Goal: Task Accomplishment & Management: Manage account settings

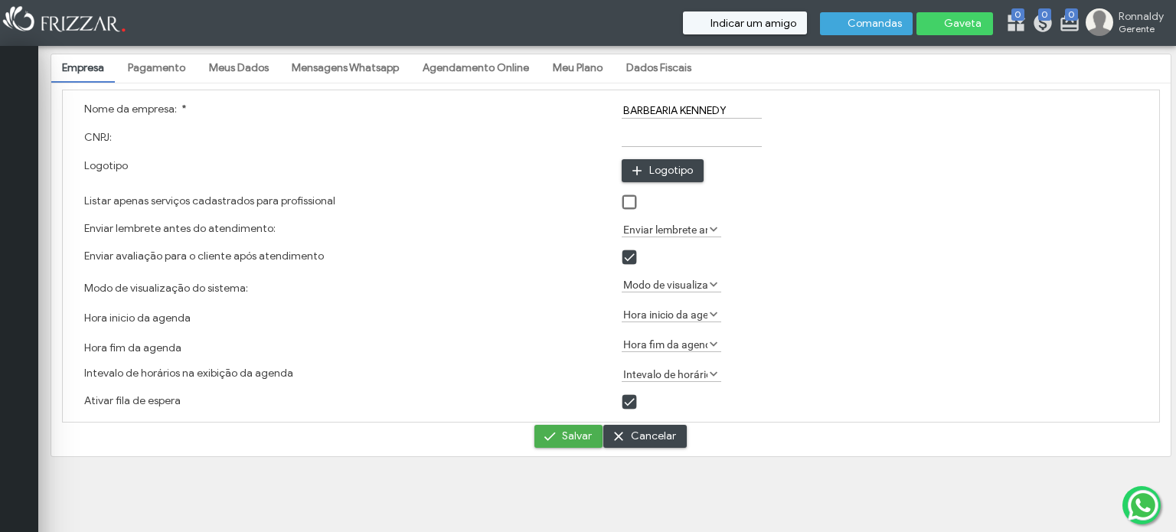
click at [162, 64] on link "Pagamento" at bounding box center [156, 68] width 79 height 26
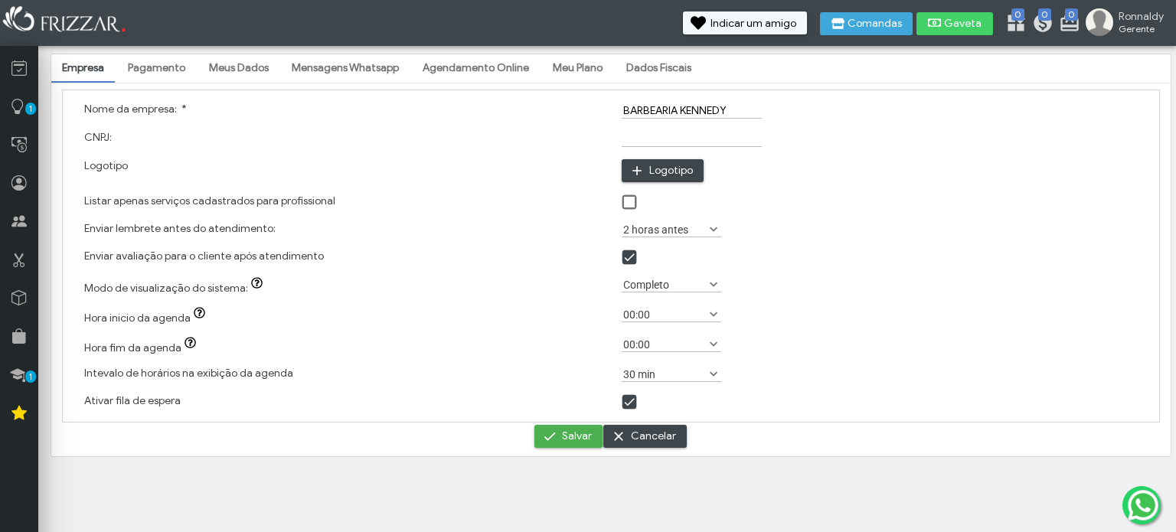
click at [231, 64] on link "Meus Dados" at bounding box center [238, 68] width 81 height 26
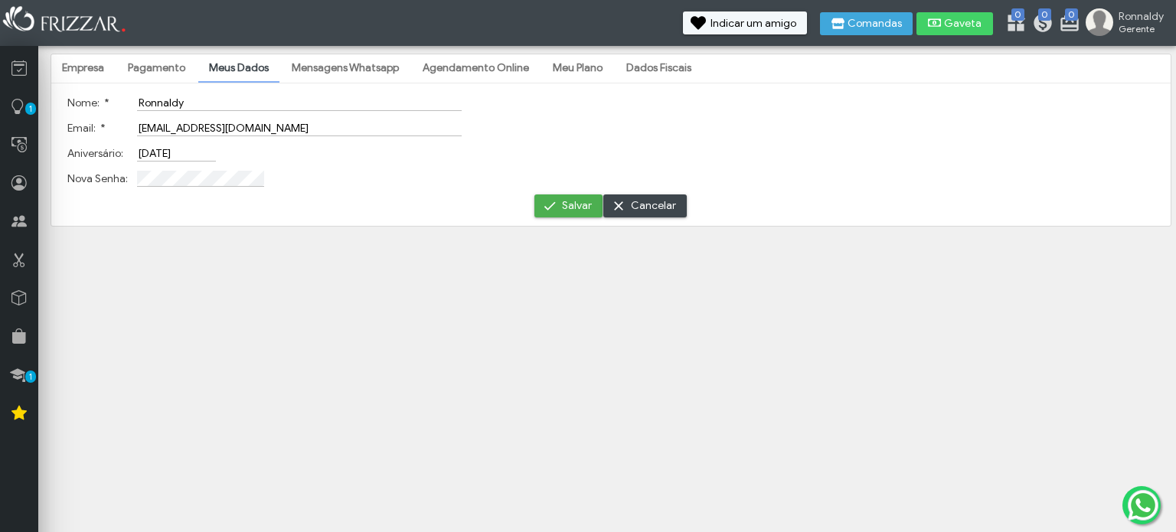
click at [345, 70] on link "Mensagens Whatsapp" at bounding box center [345, 68] width 129 height 26
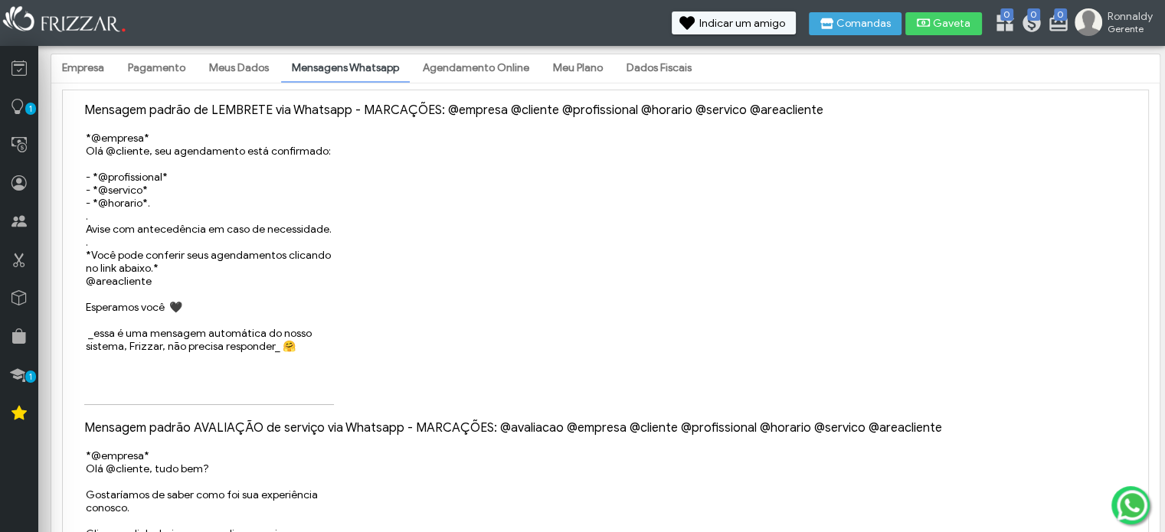
click at [453, 65] on link "Agendamento Online" at bounding box center [476, 68] width 128 height 26
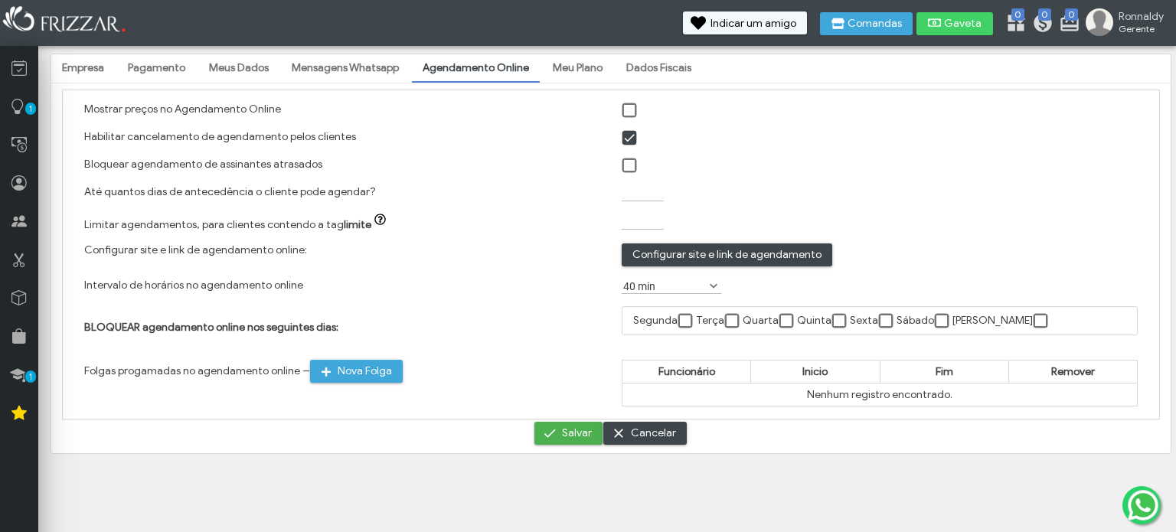
click at [556, 76] on link "Meu Plano" at bounding box center [577, 68] width 71 height 26
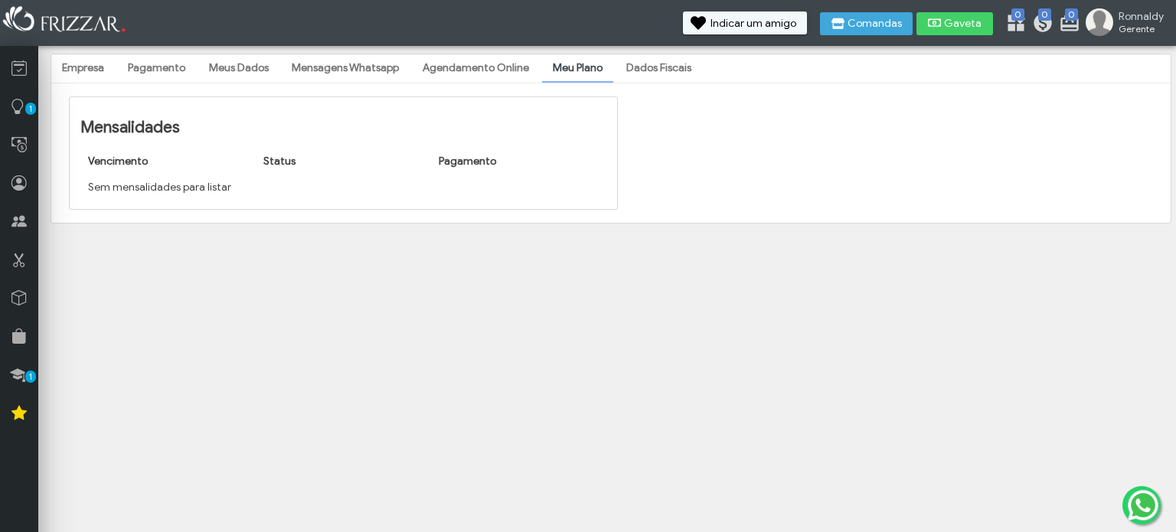
click at [481, 70] on link "Agendamento Online" at bounding box center [476, 68] width 128 height 26
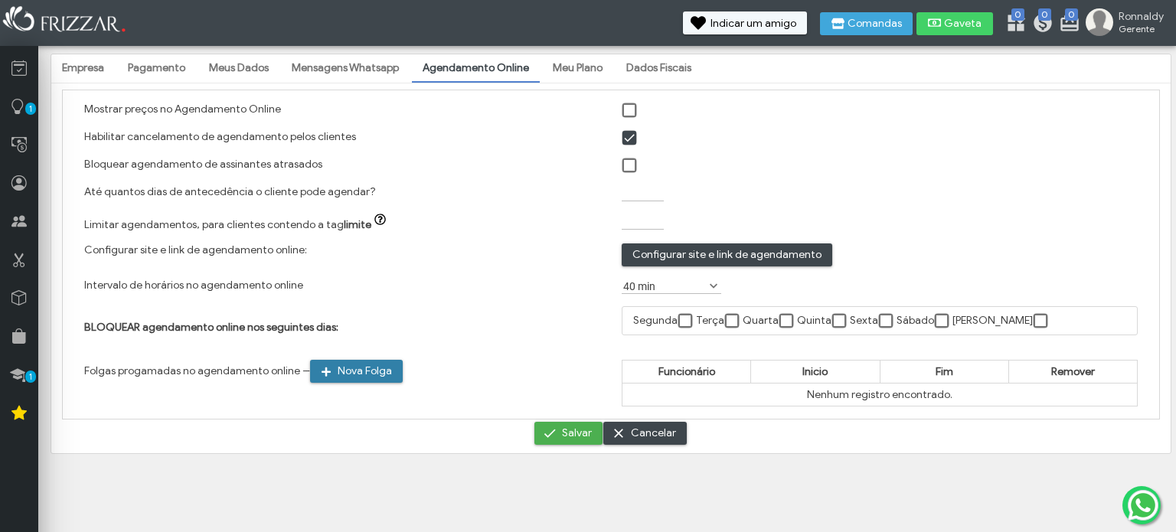
click at [338, 373] on span "Nova Folga" at bounding box center [365, 371] width 54 height 23
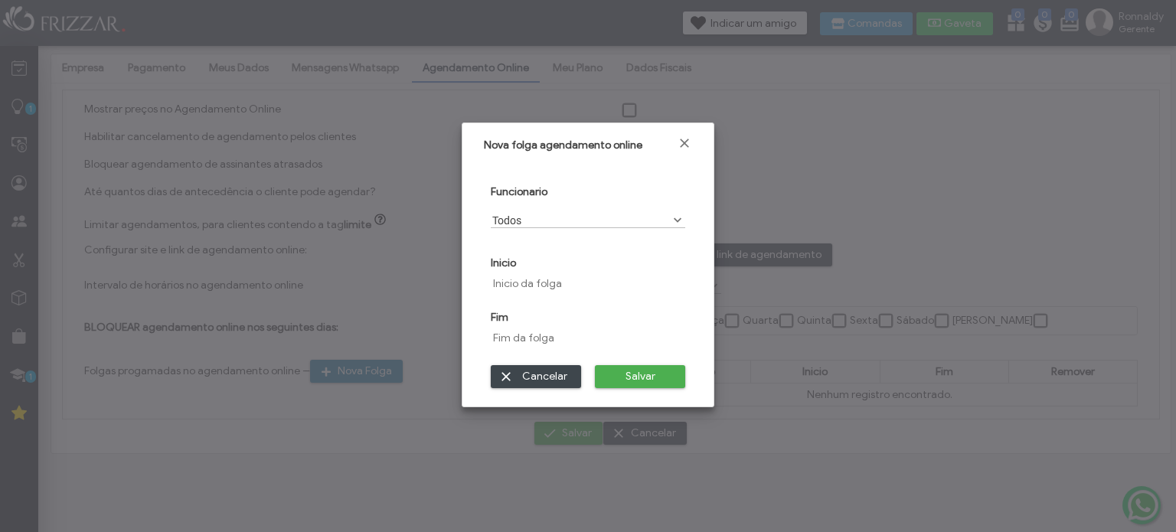
scroll to position [8, 64]
click at [546, 274] on input "text" at bounding box center [588, 284] width 195 height 28
click at [600, 217] on label "Todos" at bounding box center [580, 220] width 178 height 15
click at [600, 220] on label "Todos" at bounding box center [580, 220] width 178 height 15
click at [554, 370] on span "Cancelar" at bounding box center [544, 376] width 52 height 23
